Goal: Task Accomplishment & Management: Complete application form

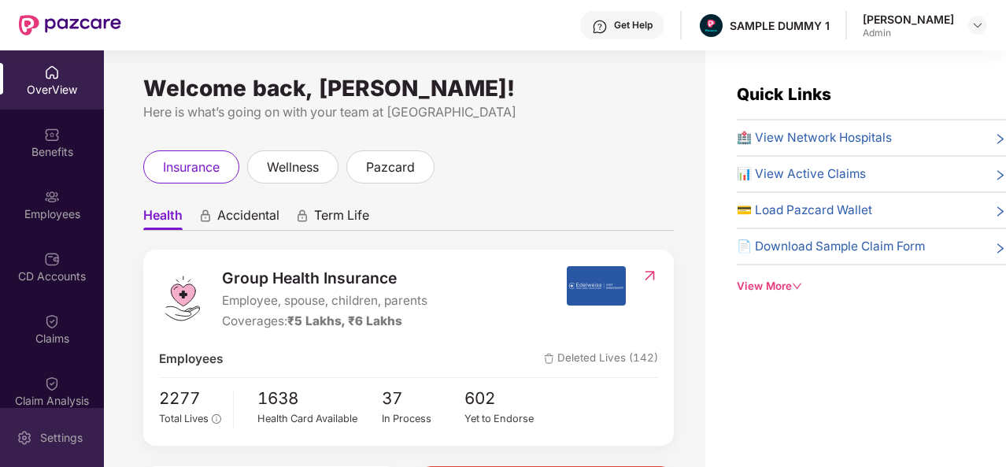
click at [37, 435] on div "Settings" at bounding box center [61, 438] width 52 height 16
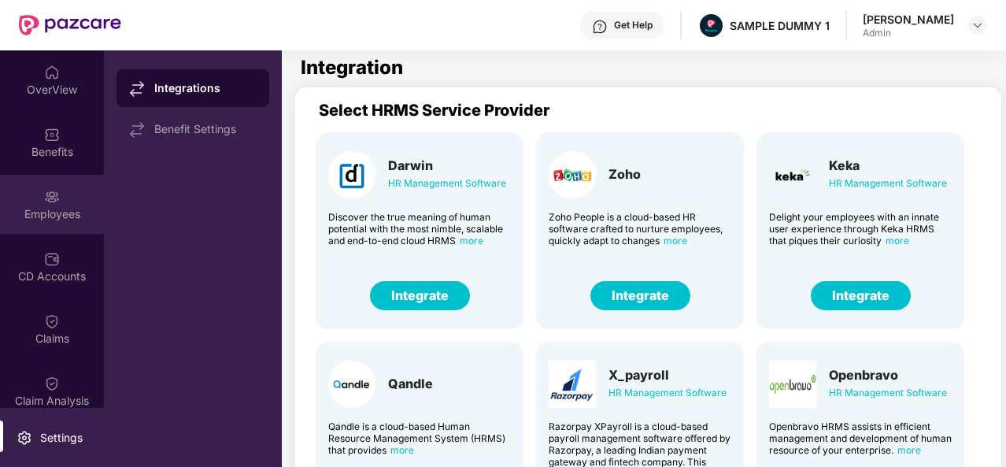
click at [47, 215] on div "Employees" at bounding box center [52, 214] width 104 height 16
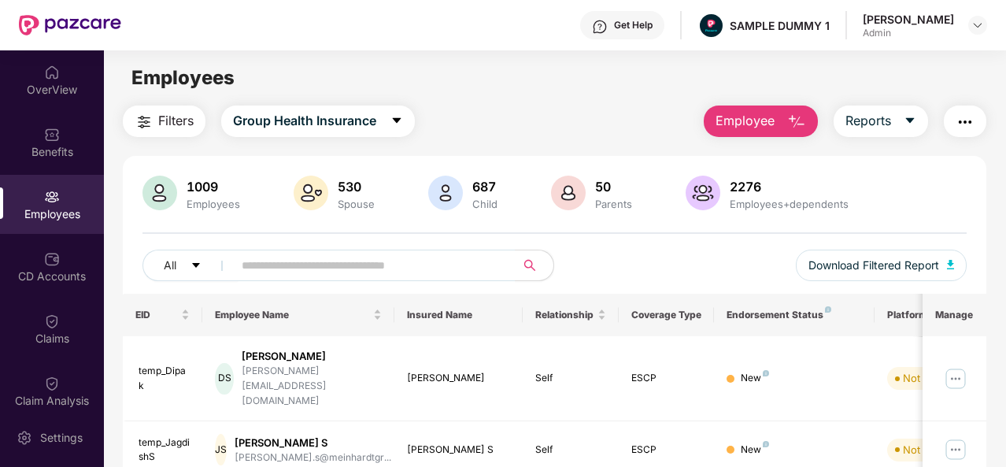
click at [760, 122] on span "Employee" at bounding box center [745, 121] width 59 height 20
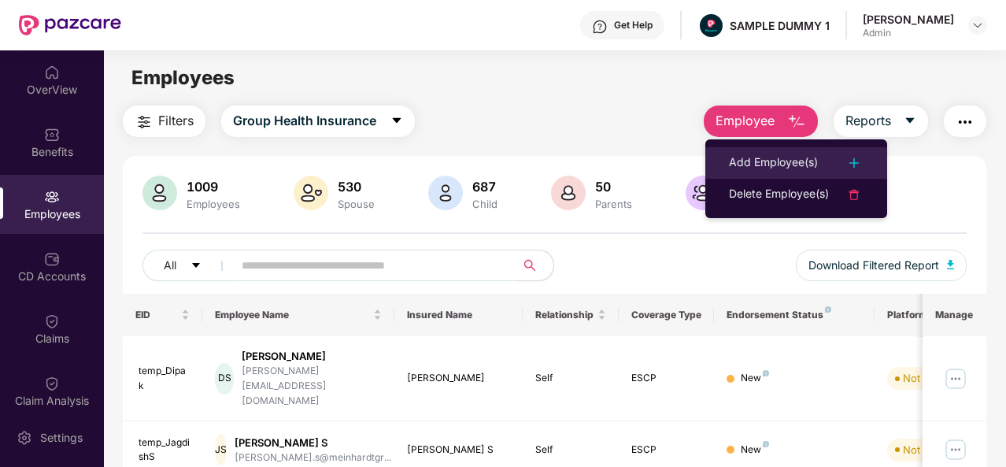
click at [761, 158] on div "Add Employee(s)" at bounding box center [773, 163] width 89 height 19
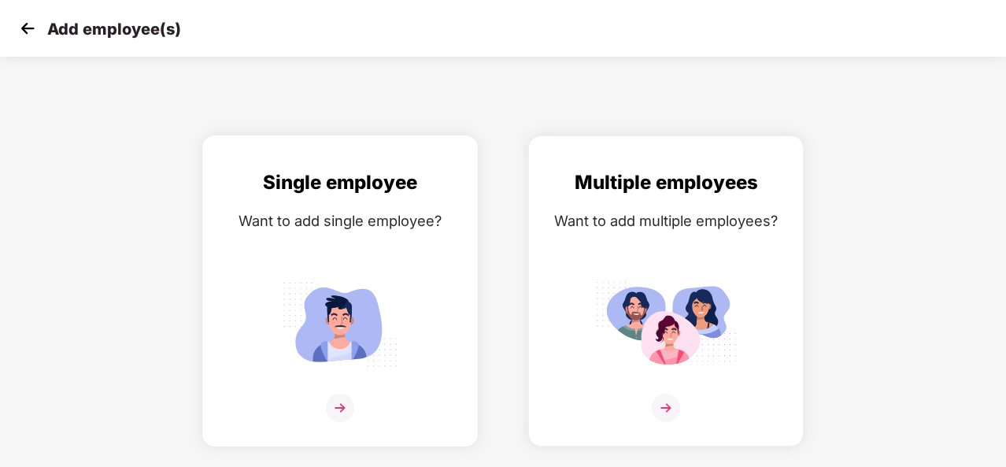
click at [433, 266] on div "Single employee Want to add single employee?" at bounding box center [340, 305] width 243 height 274
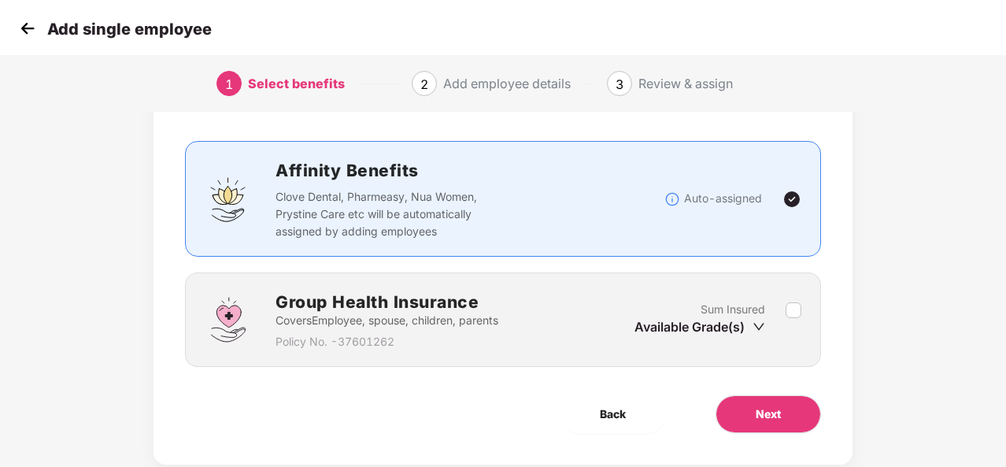
scroll to position [92, 0]
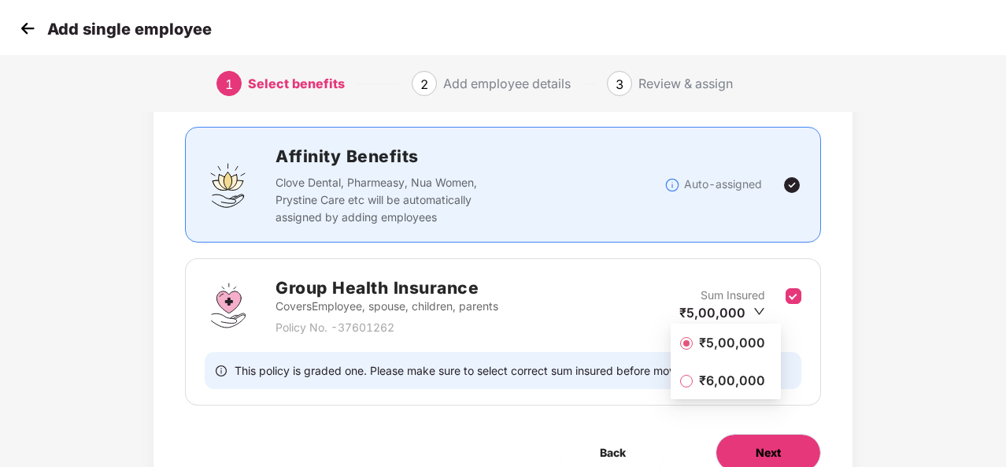
click at [775, 439] on button "Next" at bounding box center [769, 453] width 106 height 38
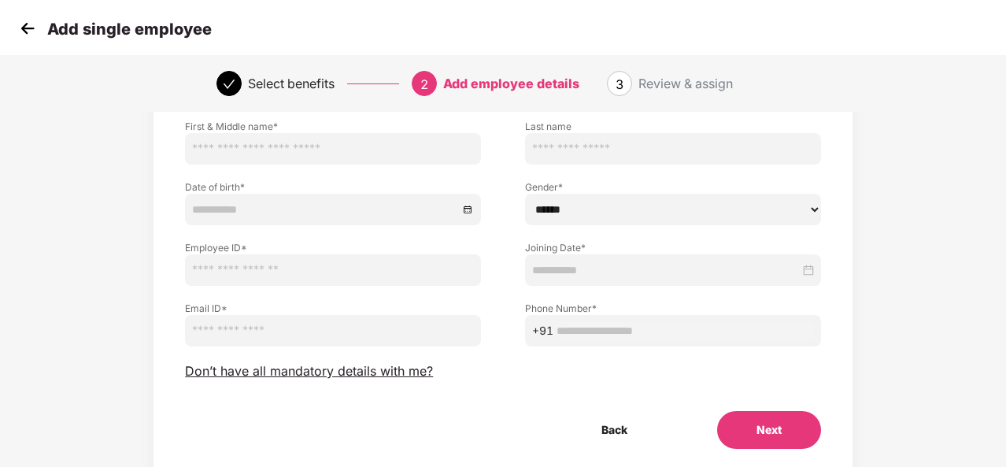
scroll to position [112, 0]
click at [372, 366] on span "Don’t have all mandatory details with me?" at bounding box center [309, 370] width 248 height 17
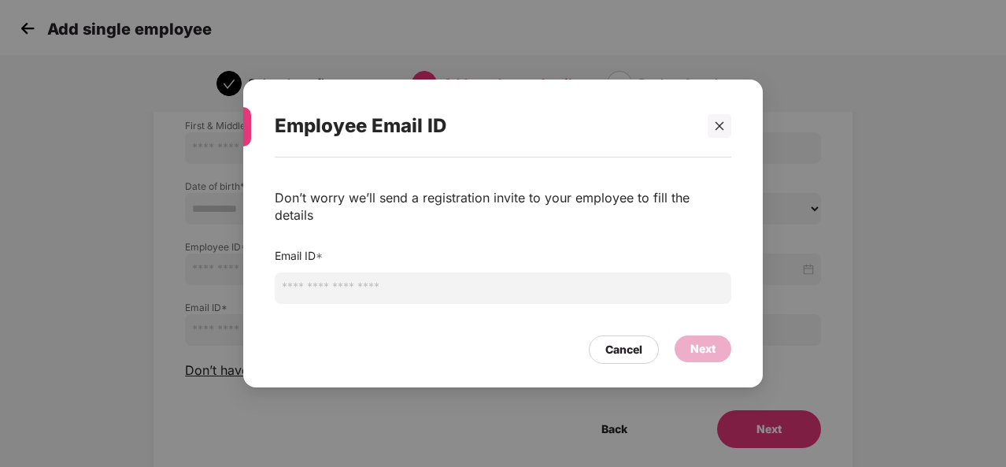
click at [420, 291] on input "email" at bounding box center [503, 288] width 457 height 32
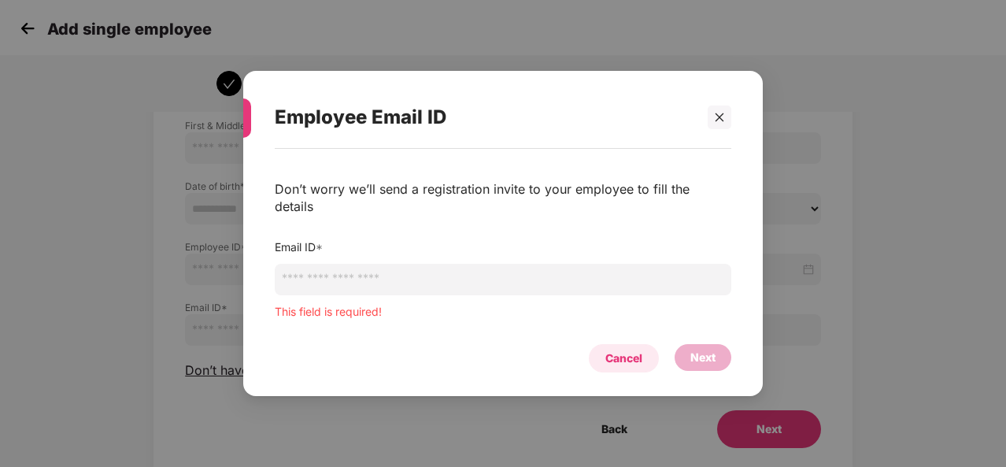
click at [623, 350] on div "Cancel" at bounding box center [624, 358] width 37 height 17
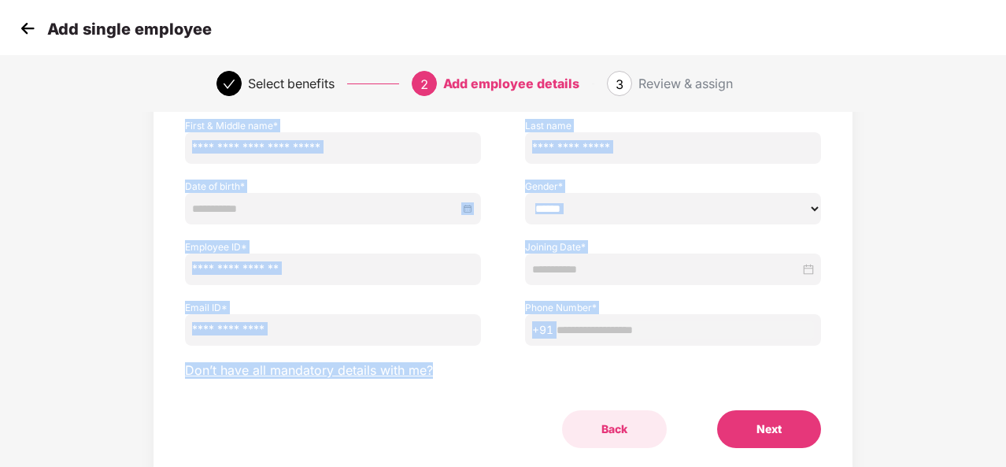
drag, startPoint x: 715, startPoint y: 100, endPoint x: 601, endPoint y: 435, distance: 354.4
click at [601, 355] on section "Add single employee Select benefits 2 Add employee details 3 Review & assign Em…" at bounding box center [503, 121] width 1006 height 467
click at [601, 435] on button "Back" at bounding box center [614, 429] width 105 height 38
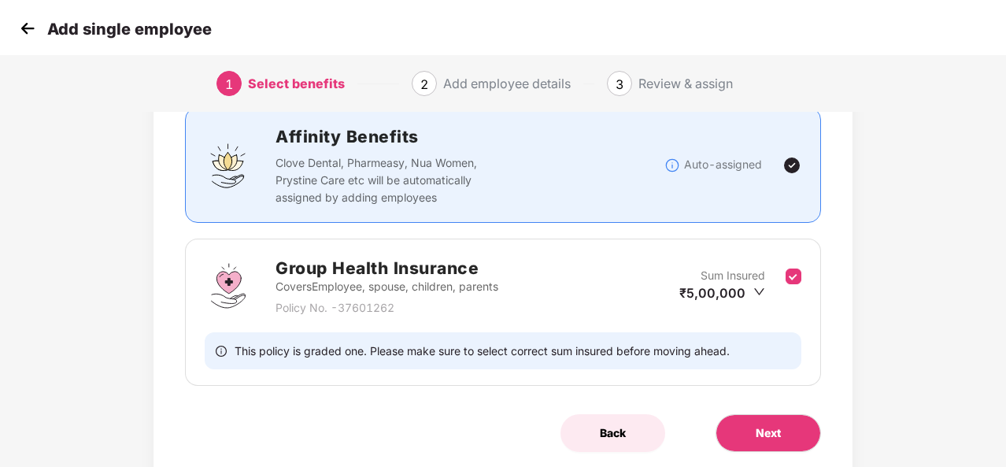
click at [591, 426] on button "Back" at bounding box center [613, 433] width 105 height 38
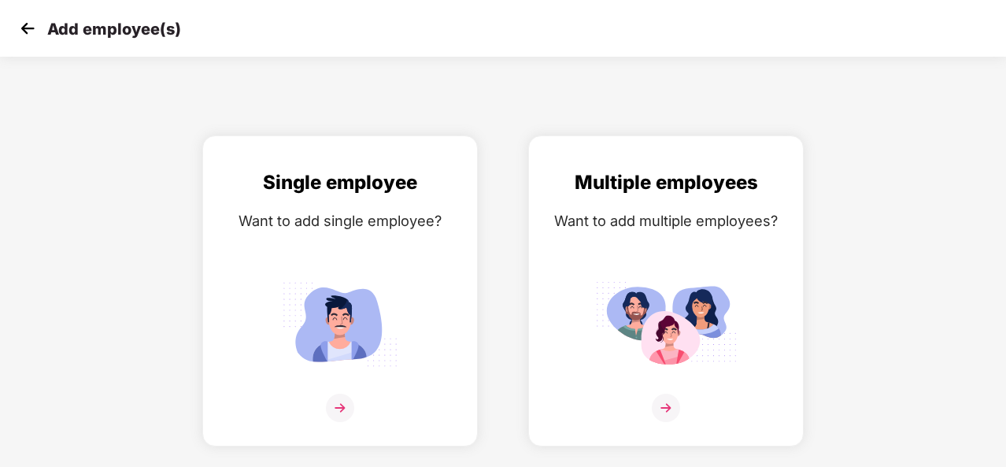
click at [33, 18] on img at bounding box center [28, 29] width 24 height 24
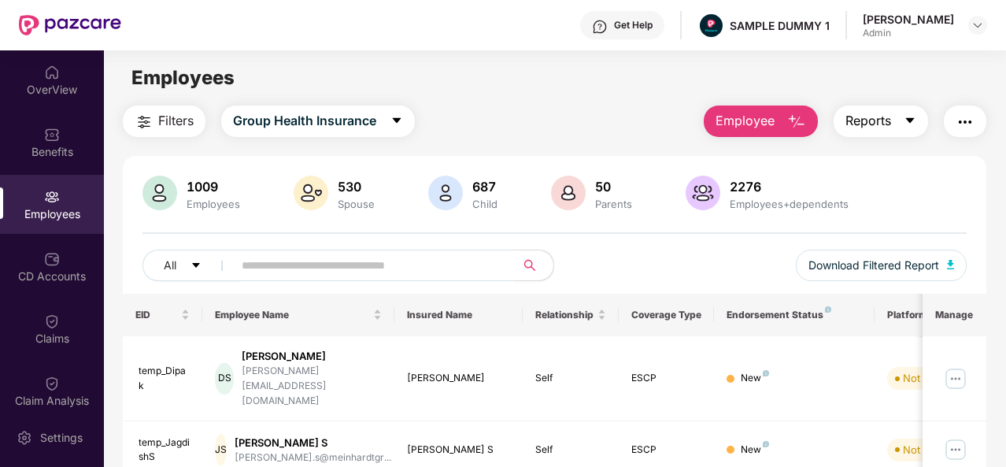
click at [884, 117] on span "Reports" at bounding box center [869, 121] width 46 height 20
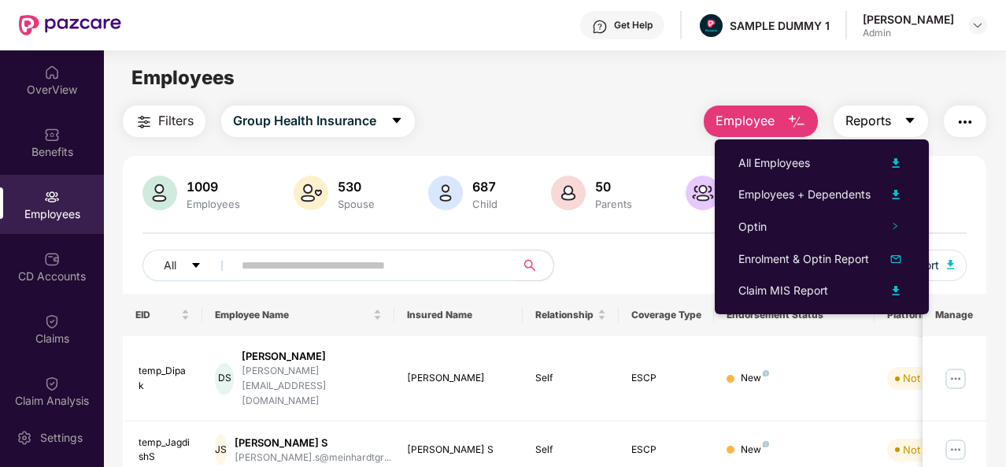
click at [884, 117] on span "Reports" at bounding box center [869, 121] width 46 height 20
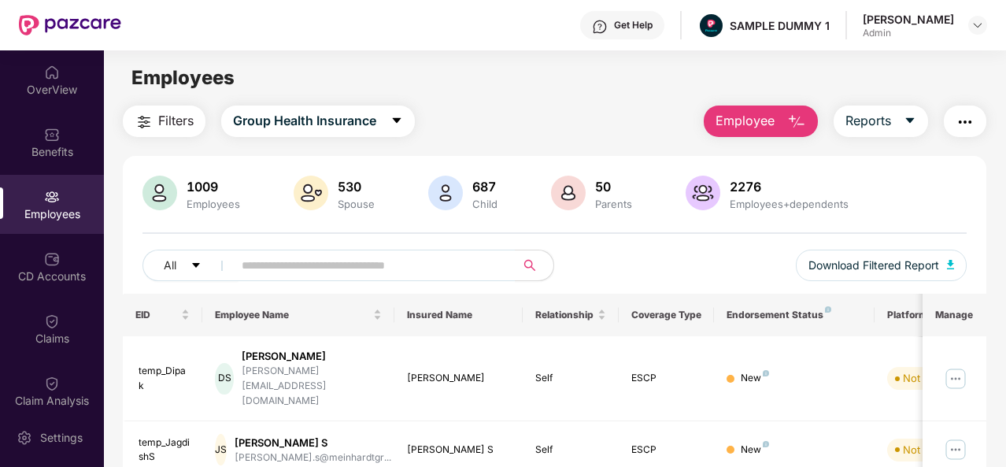
click at [598, 82] on div "Employees" at bounding box center [555, 78] width 902 height 30
click at [65, 87] on div "OverView" at bounding box center [52, 90] width 104 height 16
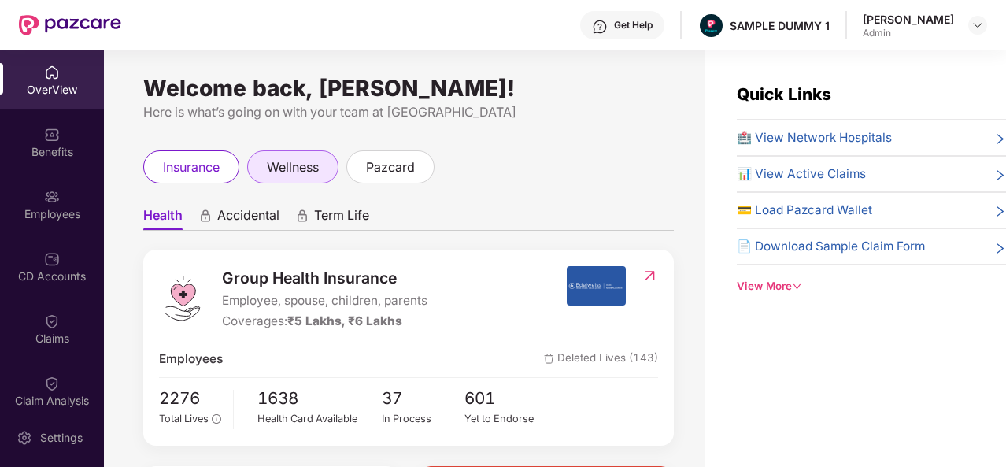
click at [306, 177] on div "wellness" at bounding box center [292, 166] width 91 height 33
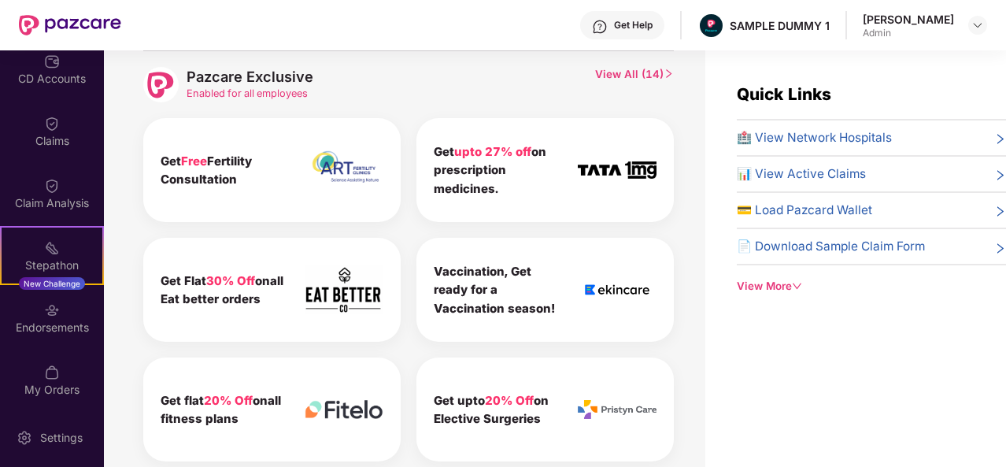
scroll to position [199, 0]
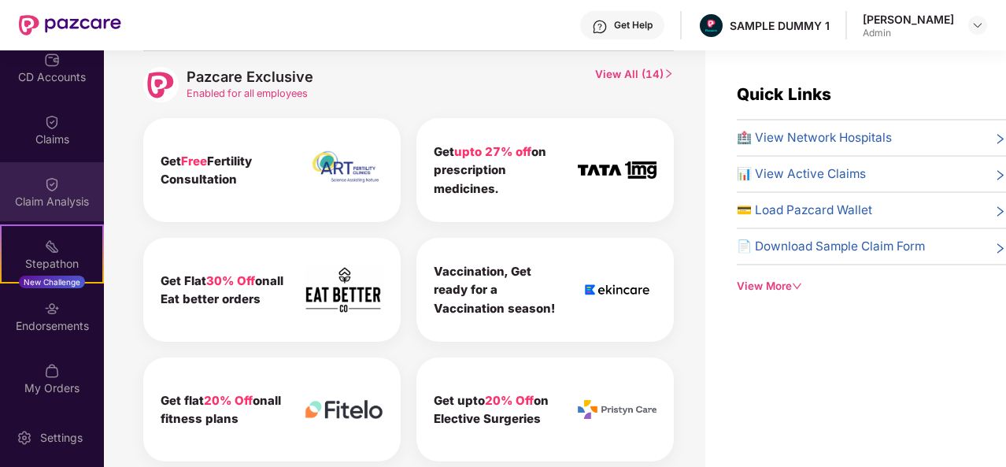
click at [76, 188] on div "Claim Analysis" at bounding box center [52, 191] width 104 height 59
